Goal: Task Accomplishment & Management: Complete application form

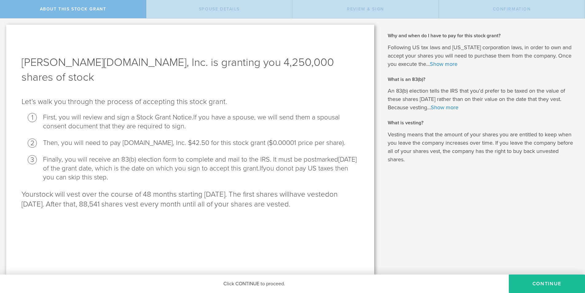
click at [547, 281] on button "CONTINUE" at bounding box center [547, 283] width 76 height 18
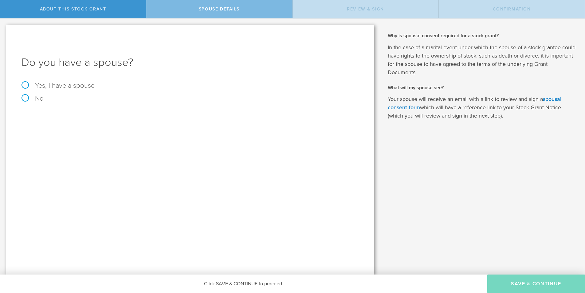
click at [23, 85] on label "Yes, I have a spouse" at bounding box center [190, 85] width 337 height 7
click at [4, 28] on input "Yes, I have a spouse" at bounding box center [2, 23] width 4 height 10
radio input "true"
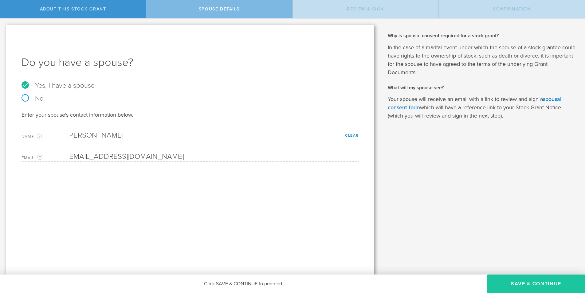
click at [537, 279] on button "Save & Continue" at bounding box center [536, 283] width 98 height 18
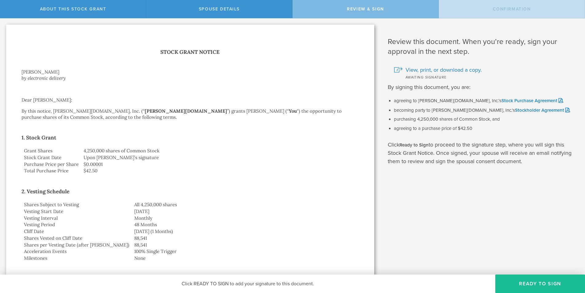
click at [537, 279] on button "Ready to Sign" at bounding box center [540, 283] width 90 height 18
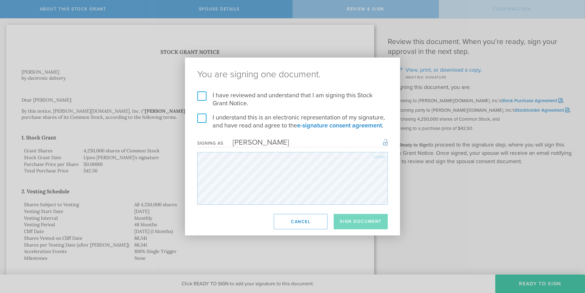
click at [204, 118] on label "I understand this is an electronic representation of my signature, and have rea…" at bounding box center [292, 121] width 191 height 16
click at [0, 0] on input "I understand this is an electronic representation of my signature, and have rea…" at bounding box center [0, 0] width 0 height 0
click at [202, 96] on label "I have reviewed and understand that I am signing this Stock Grant Notice." at bounding box center [292, 99] width 191 height 16
click at [0, 0] on input "I have reviewed and understand that I am signing this Stock Grant Notice." at bounding box center [0, 0] width 0 height 0
click at [356, 221] on button "Sign Document" at bounding box center [361, 221] width 54 height 15
